Goal: Task Accomplishment & Management: Manage account settings

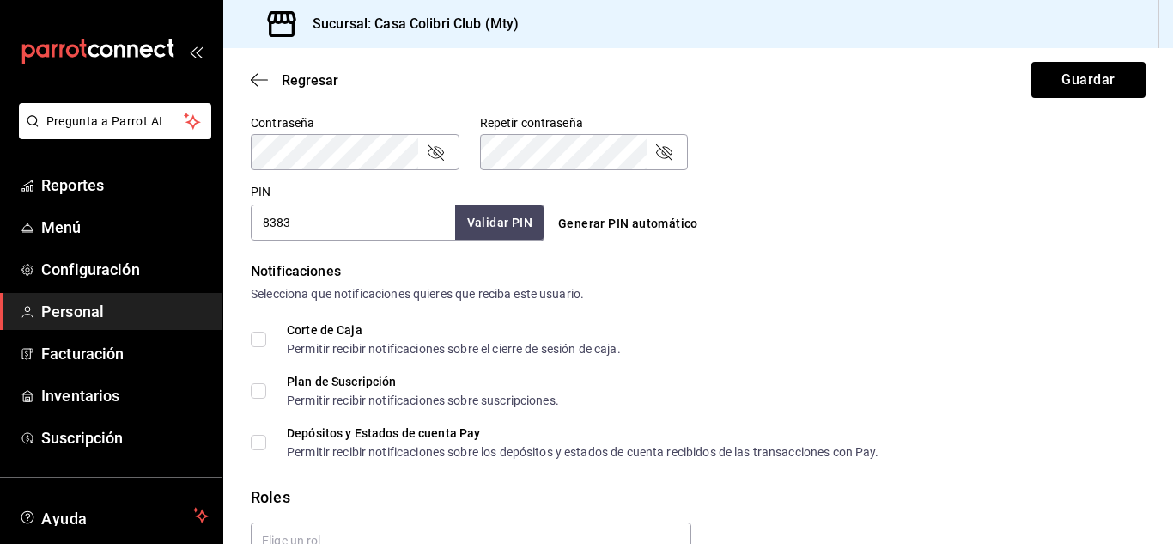
scroll to position [829, 0]
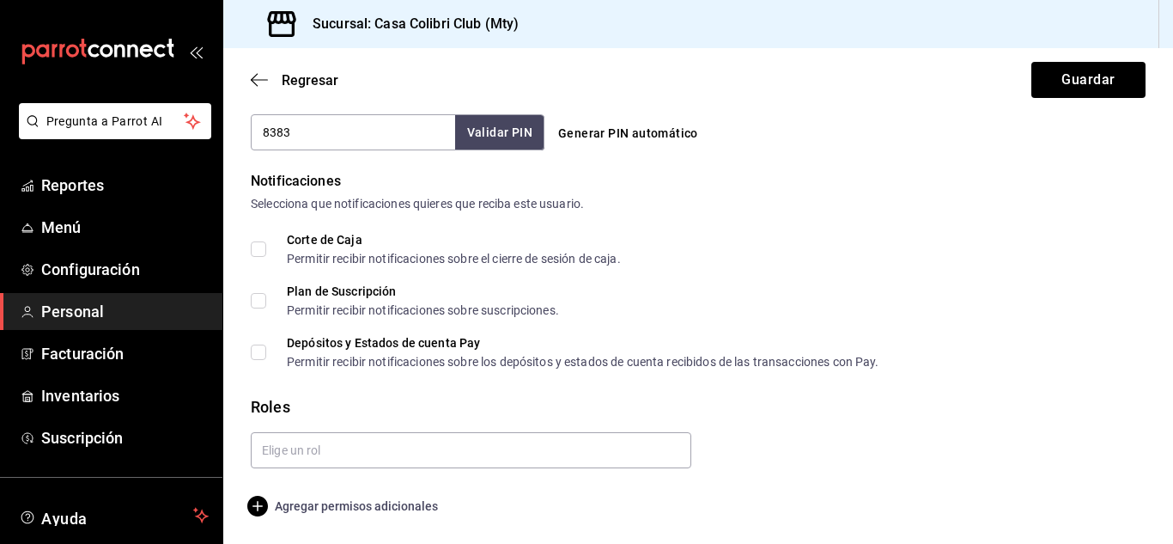
click at [414, 501] on span "Agregar permisos adicionales" at bounding box center [344, 505] width 187 height 21
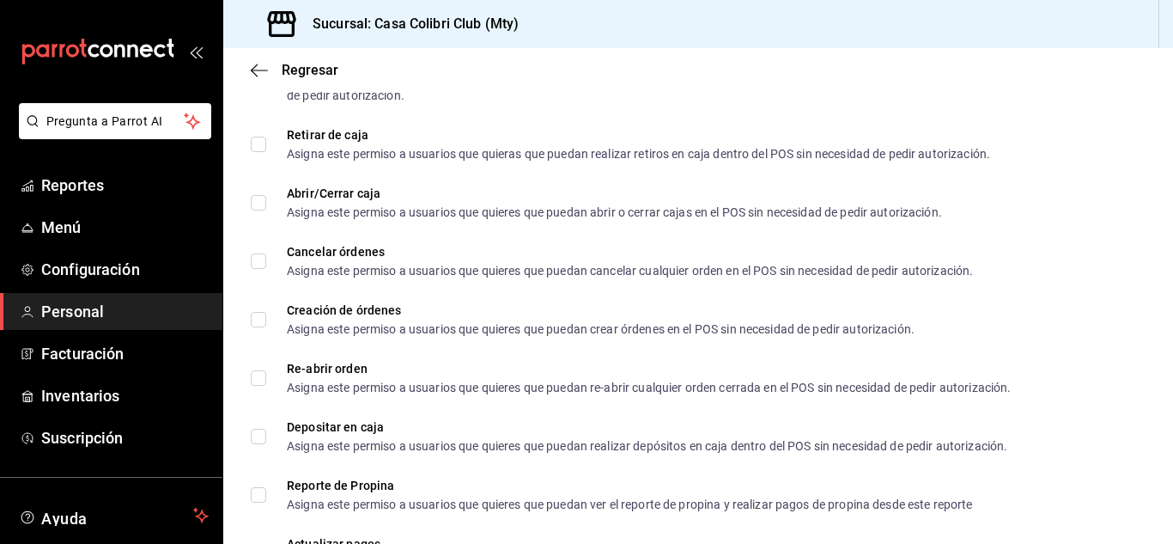
scroll to position [1597, 0]
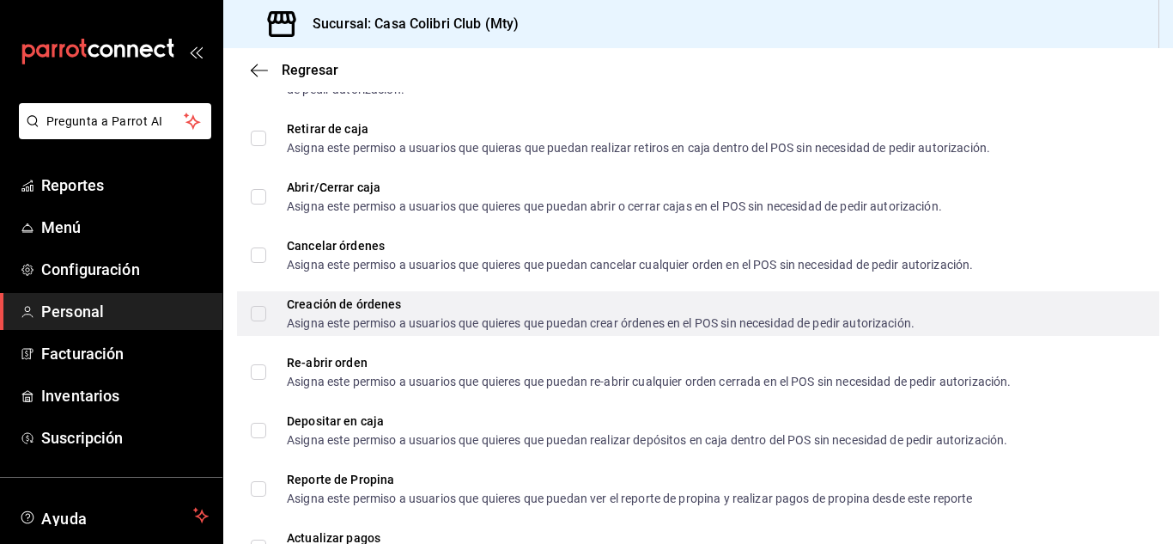
click at [254, 317] on input "Creación de órdenes Asigna este permiso a usuarios que quieres que puedan crear…" at bounding box center [258, 313] width 15 height 15
checkbox input "true"
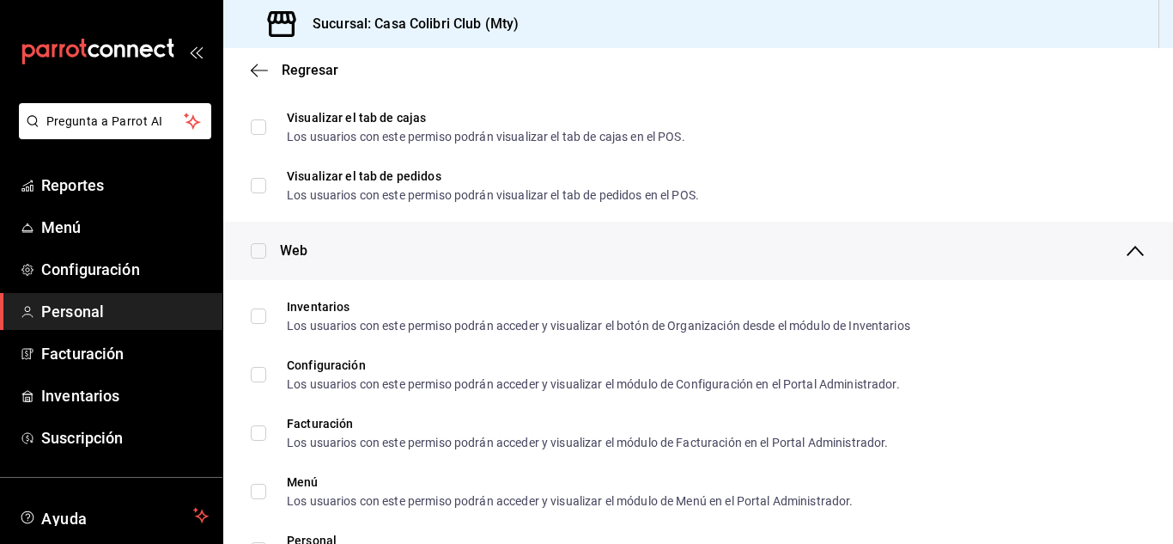
scroll to position [0, 0]
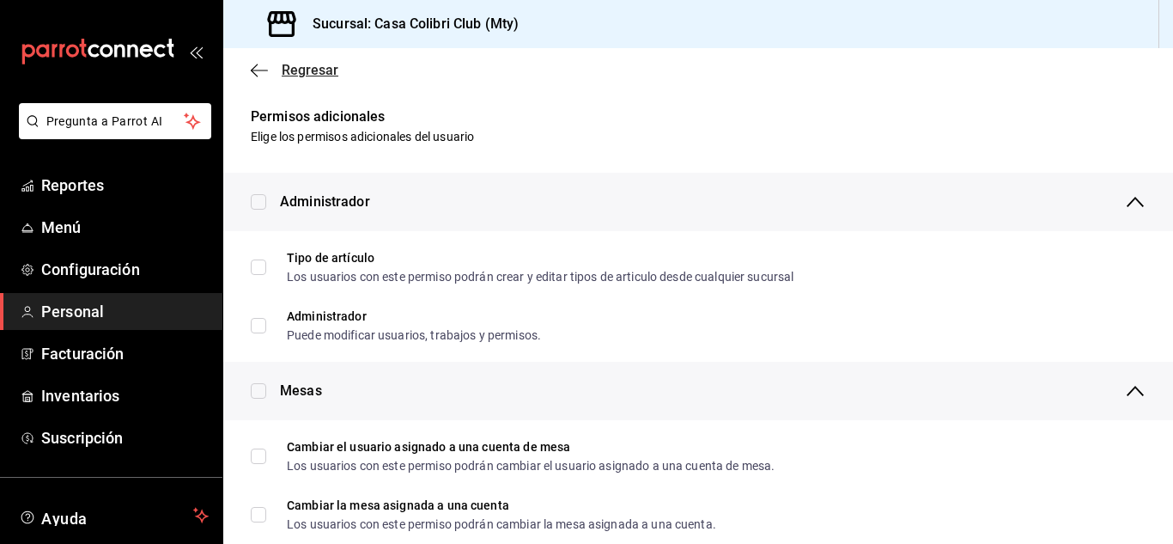
click at [254, 73] on icon "button" at bounding box center [254, 70] width 7 height 13
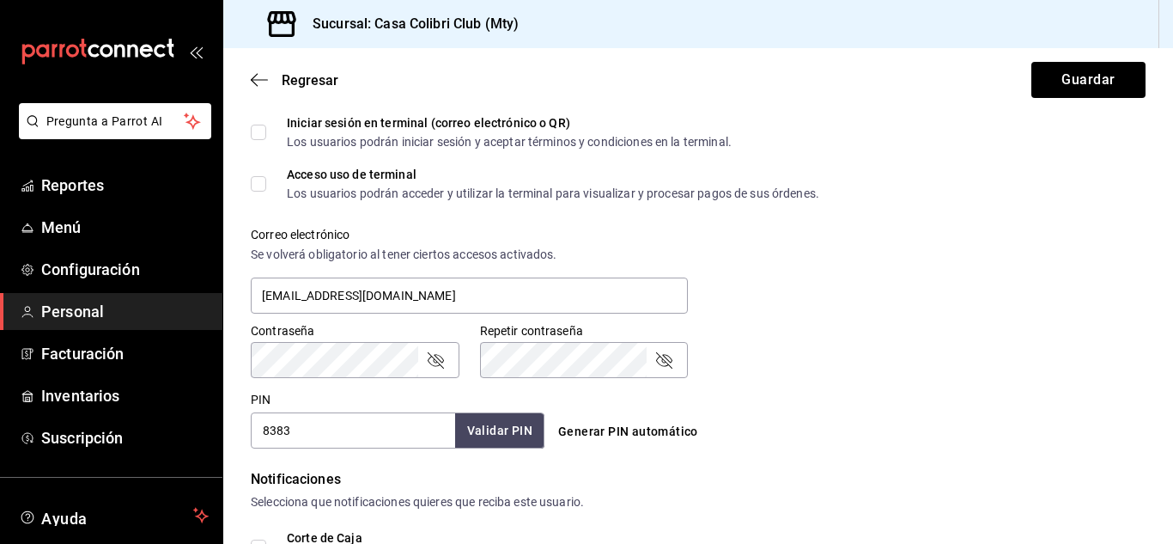
scroll to position [93, 0]
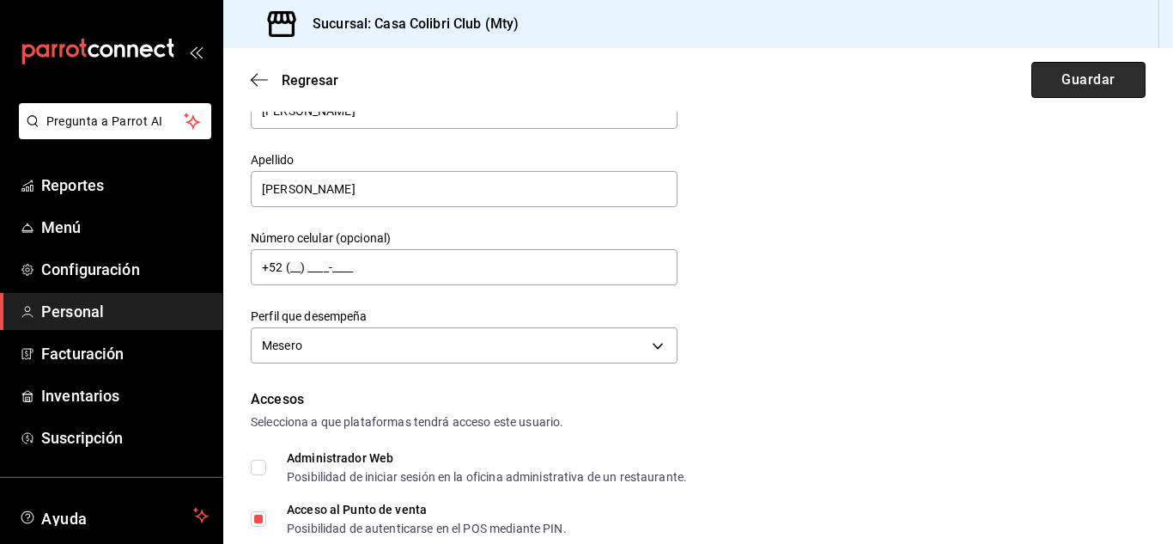
click at [1085, 76] on button "Guardar" at bounding box center [1088, 80] width 114 height 36
